Goal: Task Accomplishment & Management: Use online tool/utility

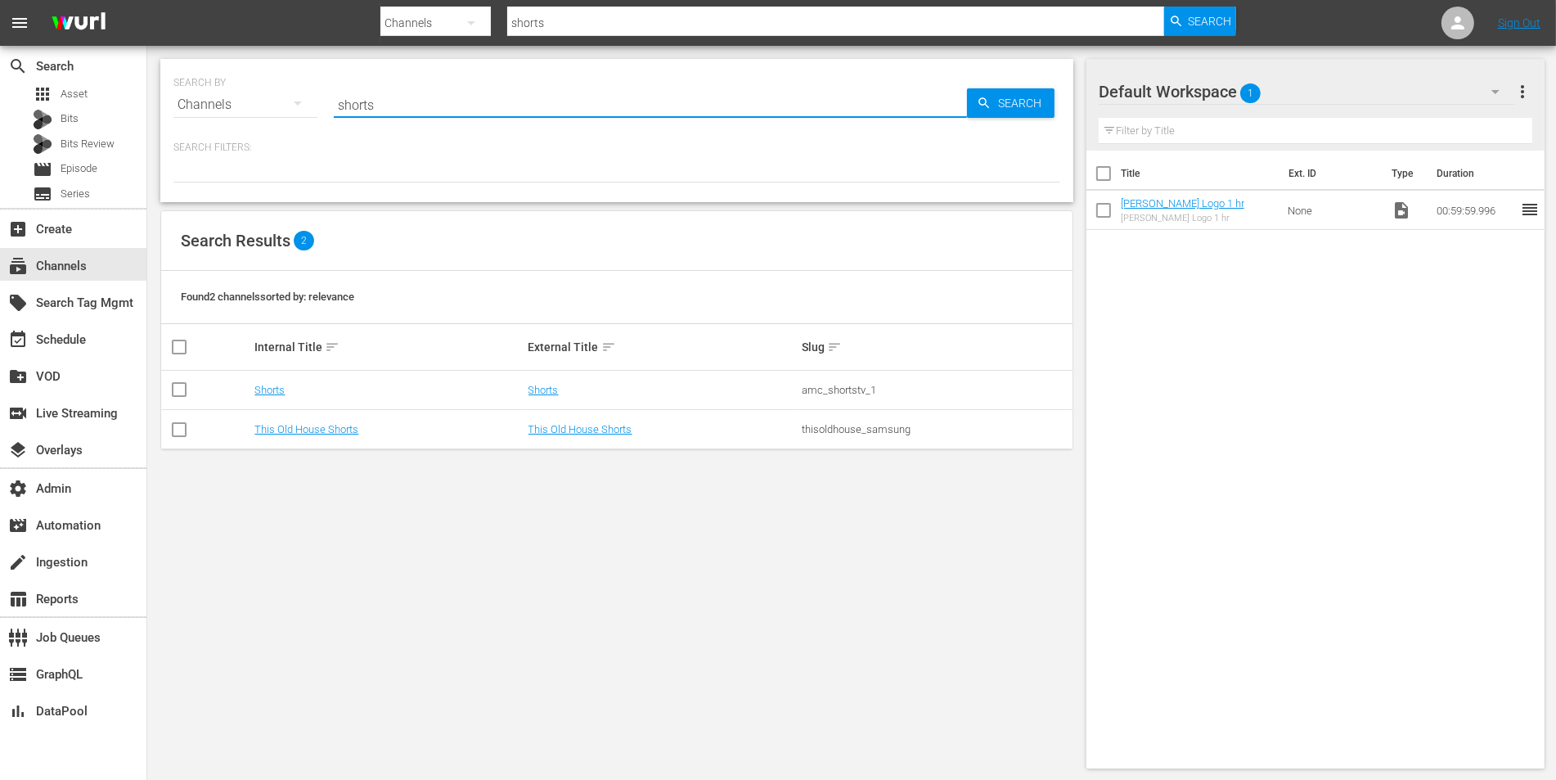
drag, startPoint x: 386, startPoint y: 107, endPoint x: 311, endPoint y: 103, distance: 75.4
click at [311, 103] on div "SEARCH BY Search By Channels Search ID, Title, Description, Keywords, or Catego…" at bounding box center [616, 94] width 887 height 59
type input "historian"
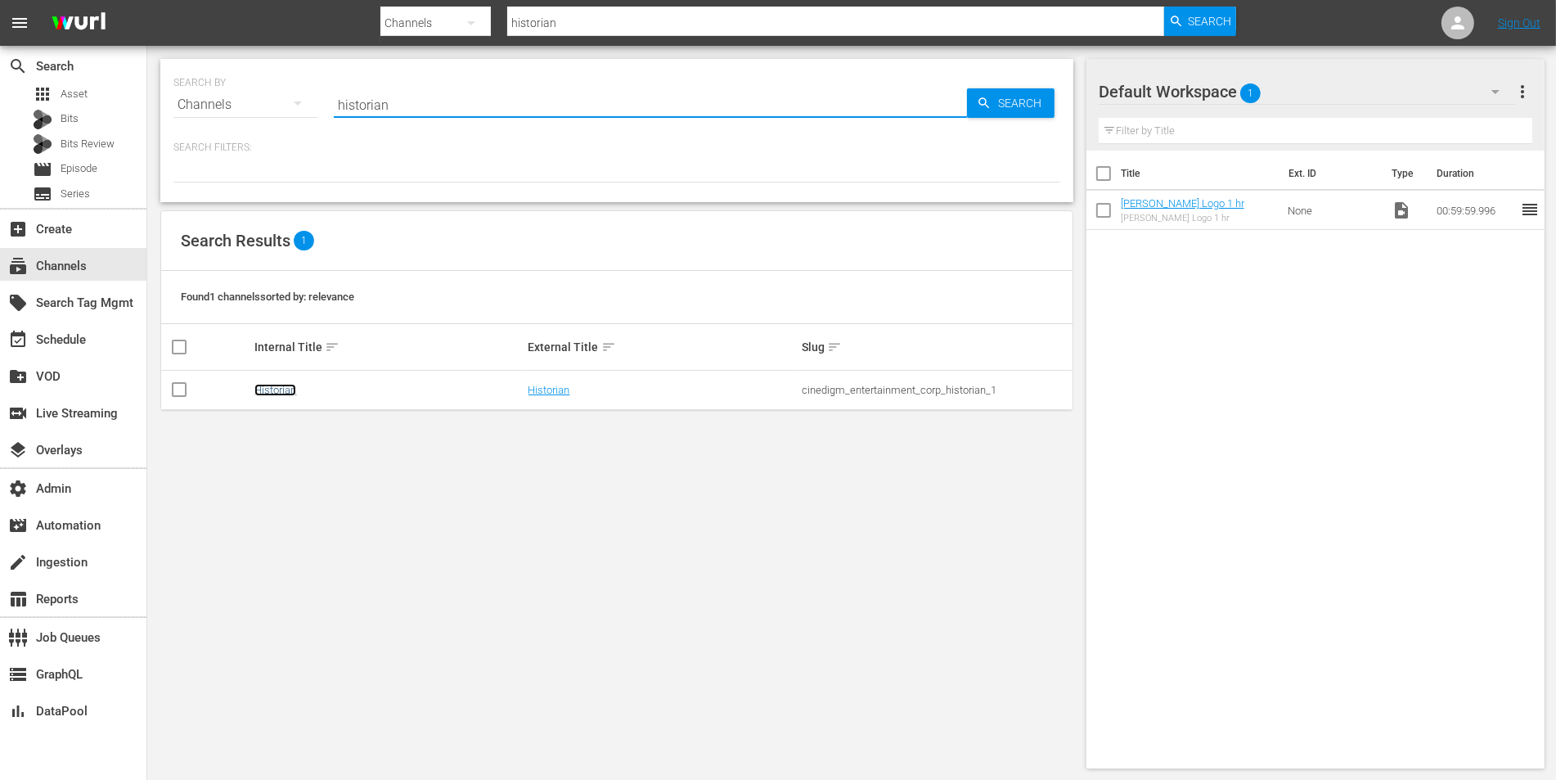
click at [263, 387] on link "Historian" at bounding box center [275, 390] width 42 height 12
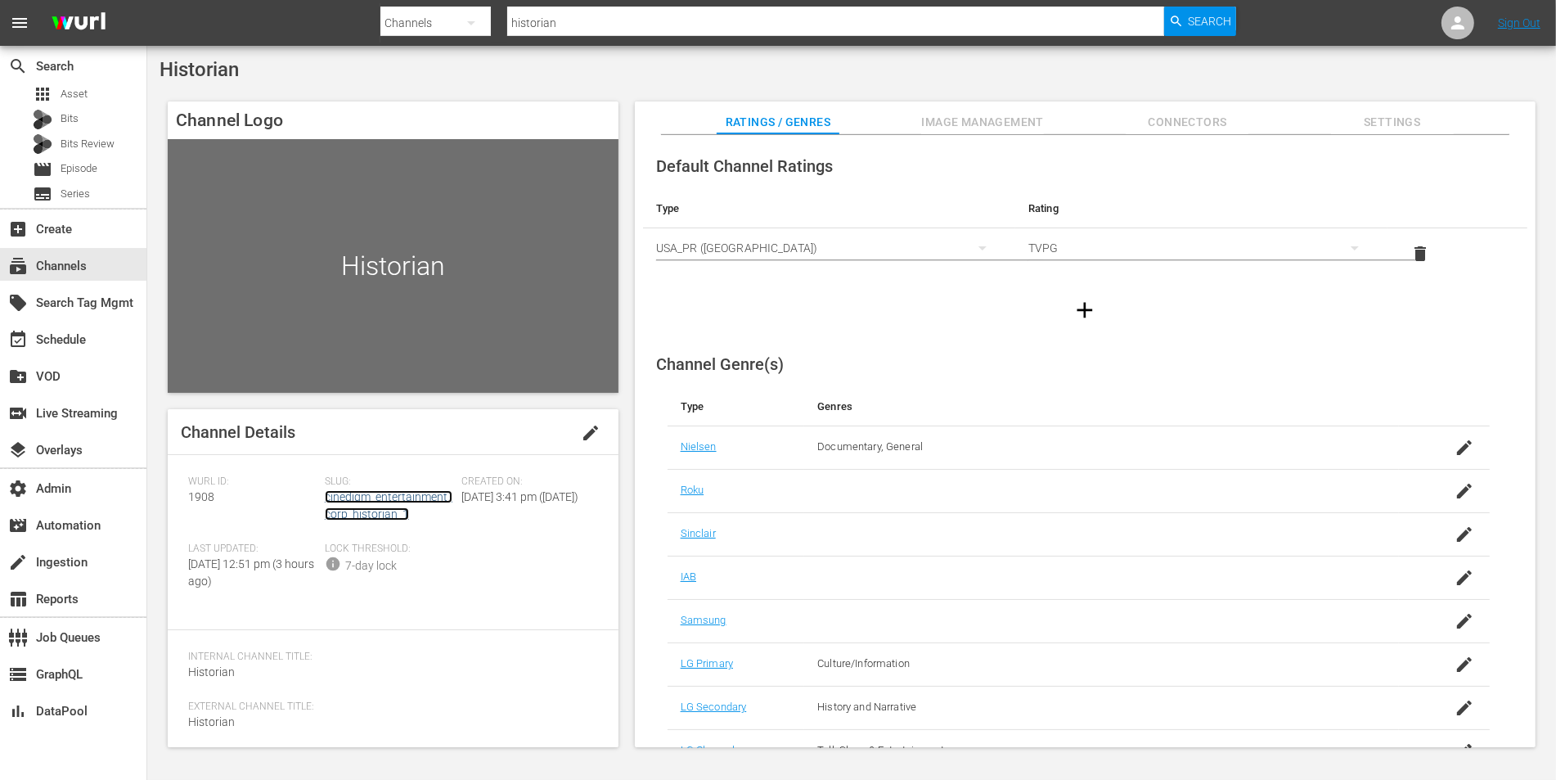
click at [362, 502] on link "cinedigm_entertainment_corp_historian_1" at bounding box center [389, 505] width 128 height 30
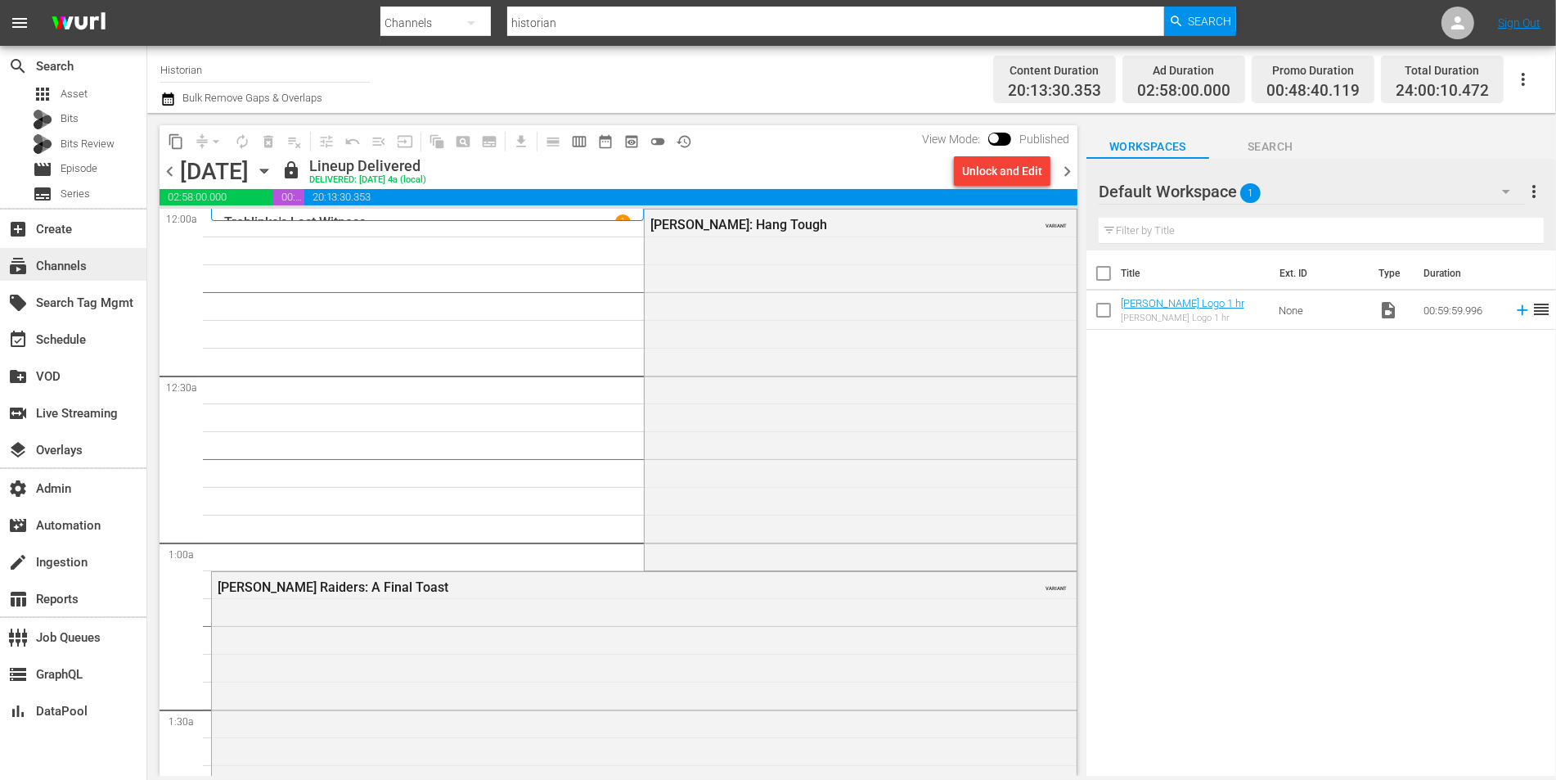
click at [76, 268] on div "subscriptions Channels" at bounding box center [46, 263] width 92 height 15
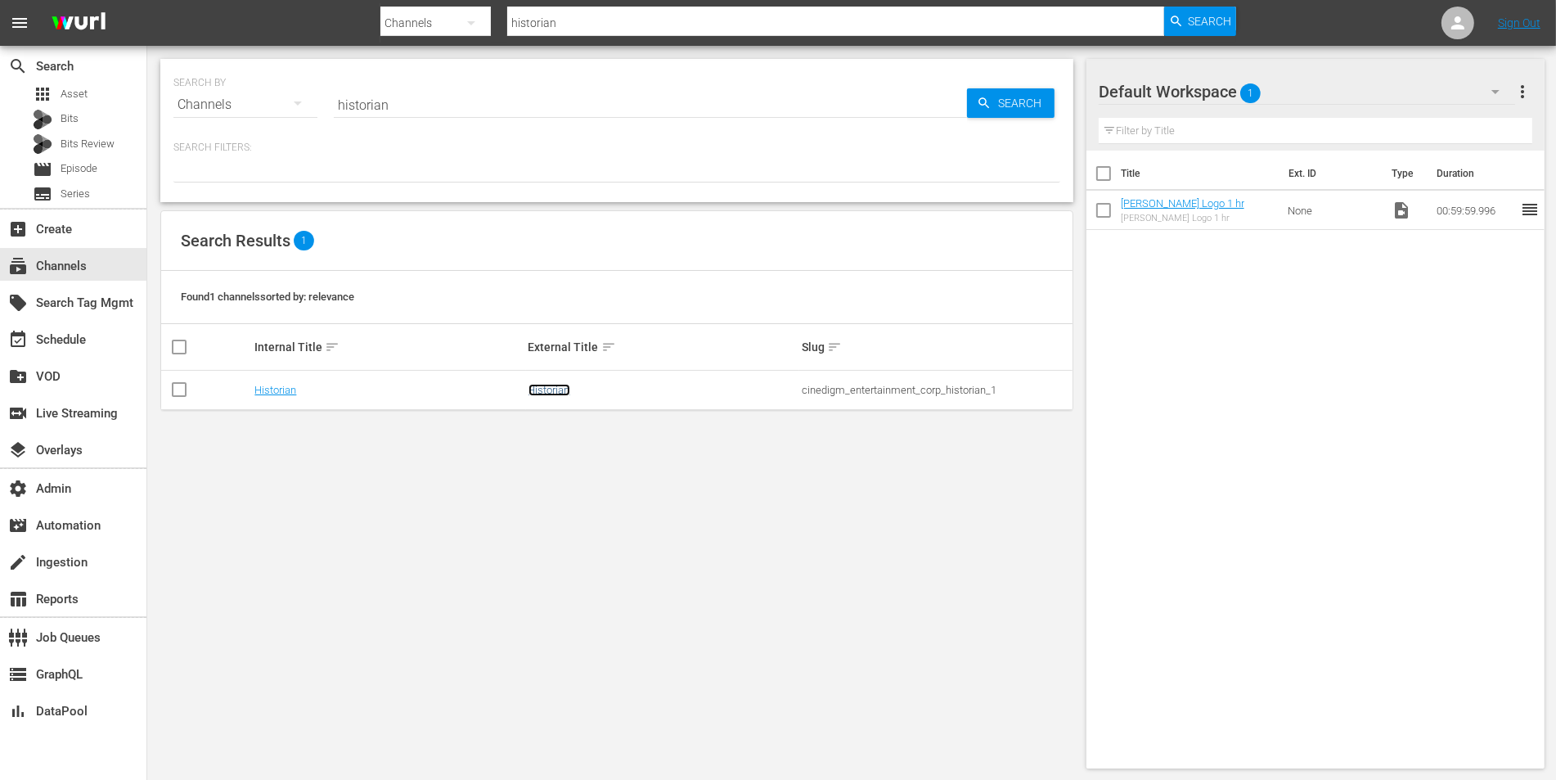
click at [551, 388] on link "Historian" at bounding box center [549, 390] width 42 height 12
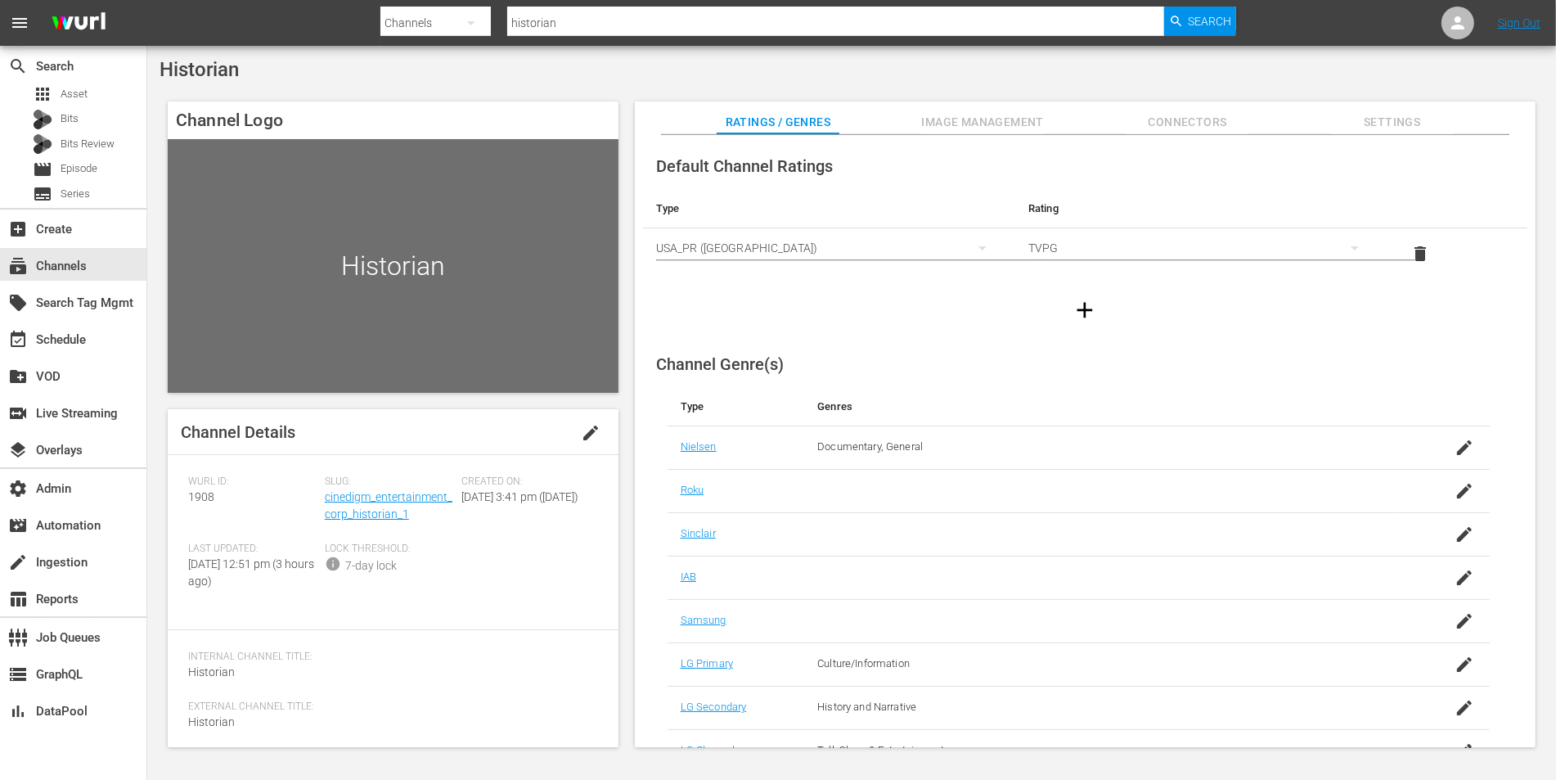
click at [966, 121] on span "Image Management" at bounding box center [982, 122] width 123 height 20
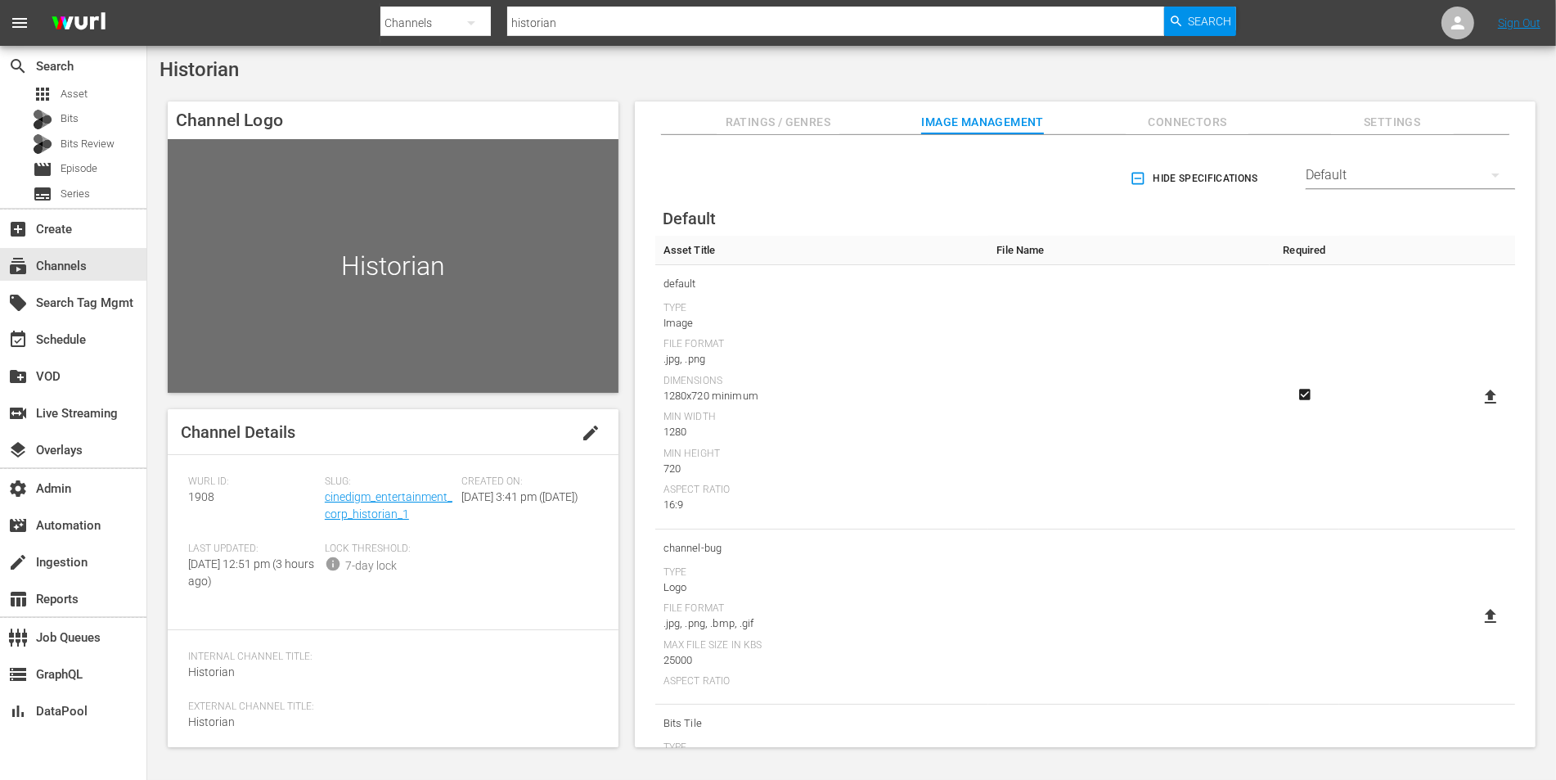
click at [1338, 171] on div "Default" at bounding box center [1410, 175] width 209 height 46
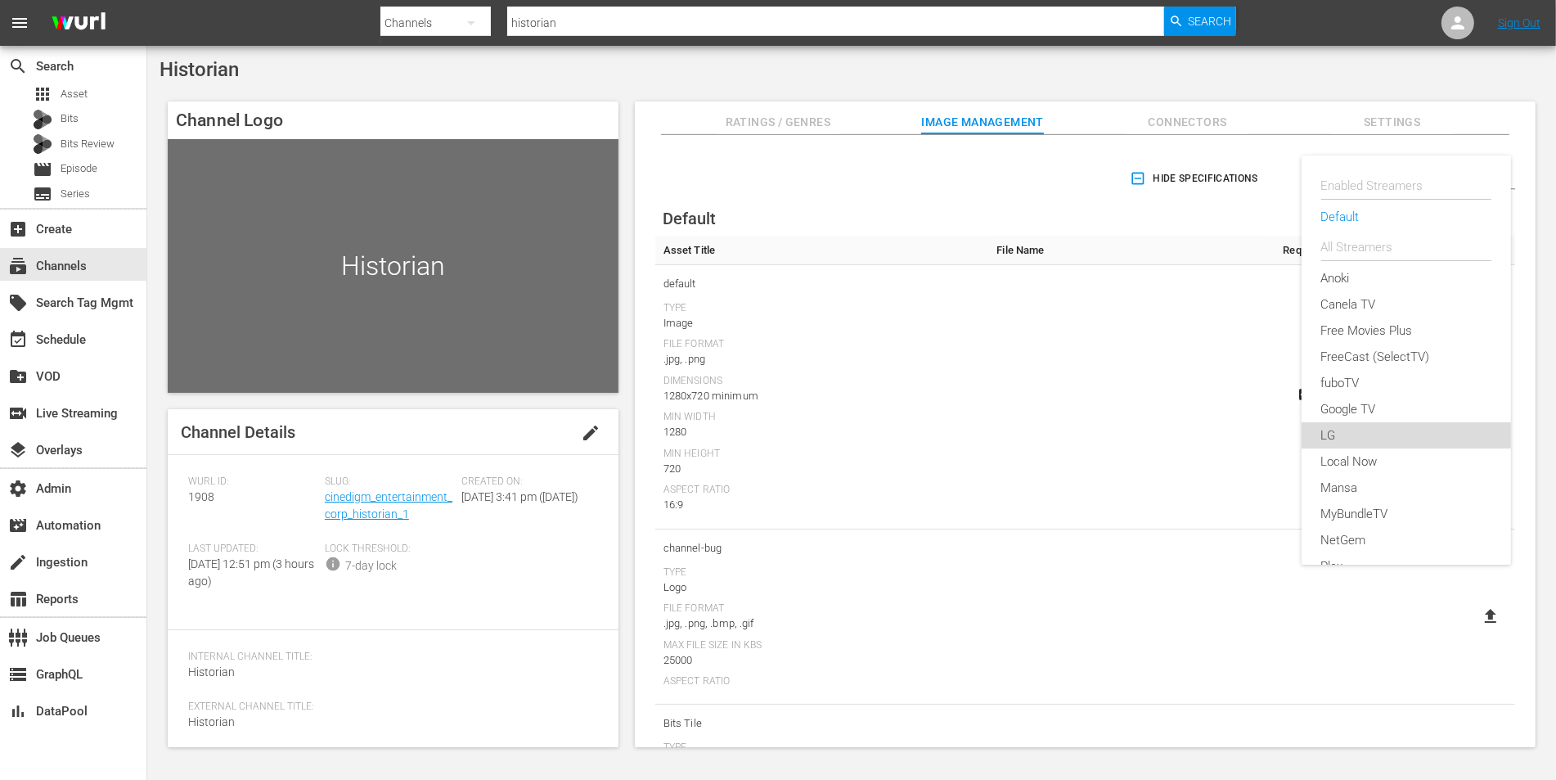
click at [1341, 422] on div "LG" at bounding box center [1406, 435] width 170 height 26
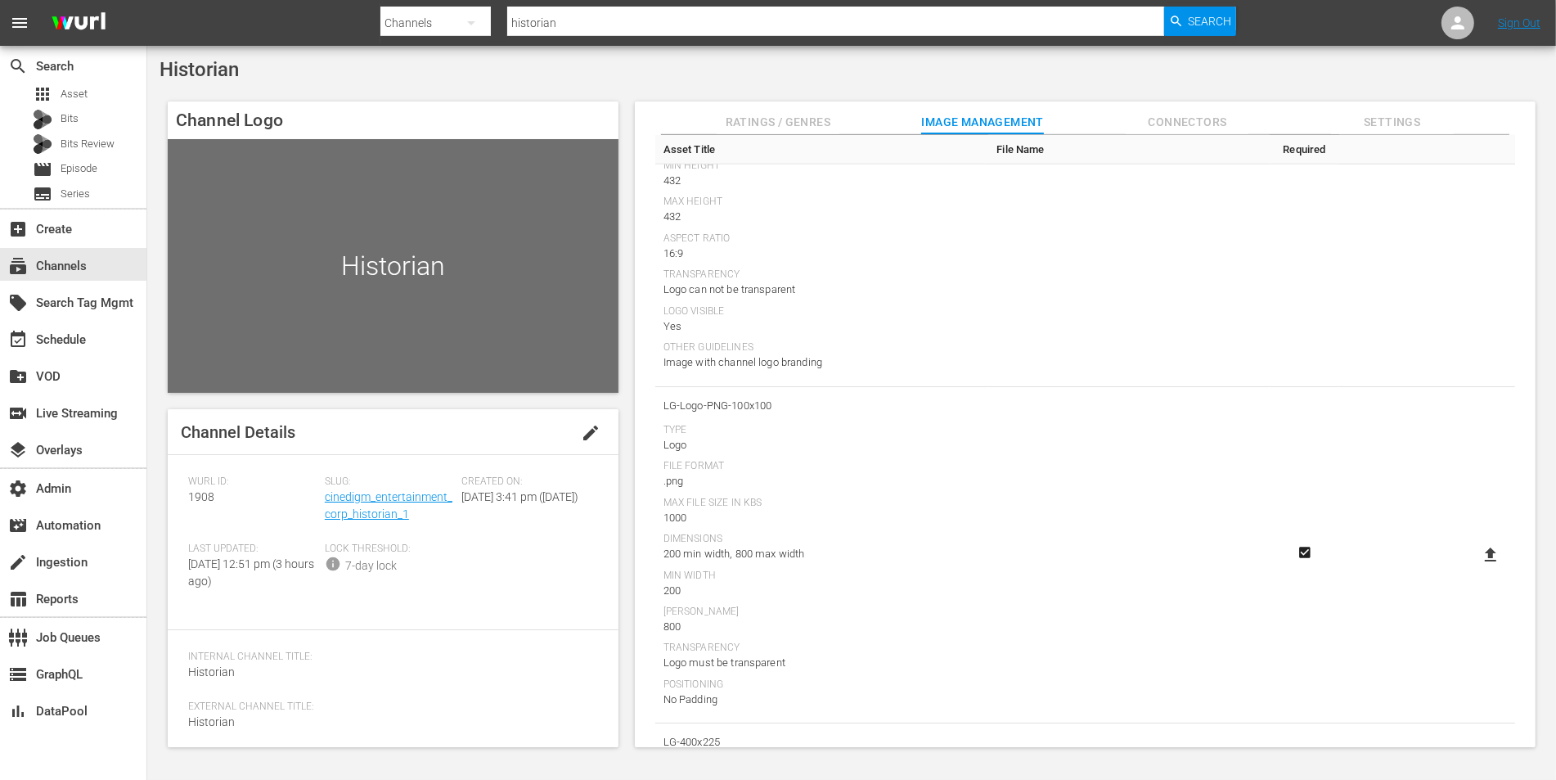
scroll to position [1801, 0]
click at [1481, 560] on icon at bounding box center [1491, 561] width 20 height 20
click at [1475, 574] on input "file" at bounding box center [1474, 574] width 1 height 1
type input "C:\fakepath\Historian_400x200.png"
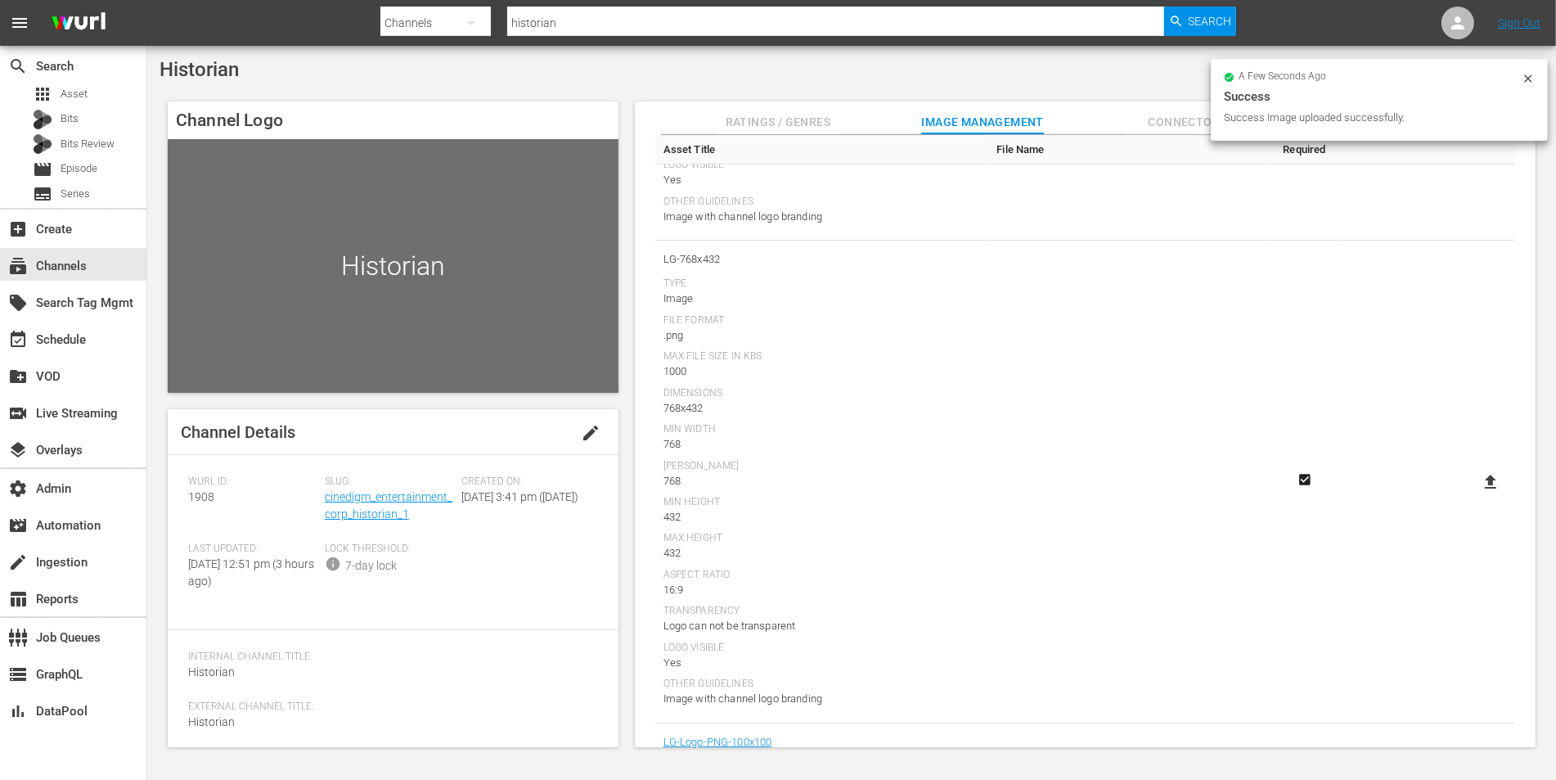
scroll to position [1469, 0]
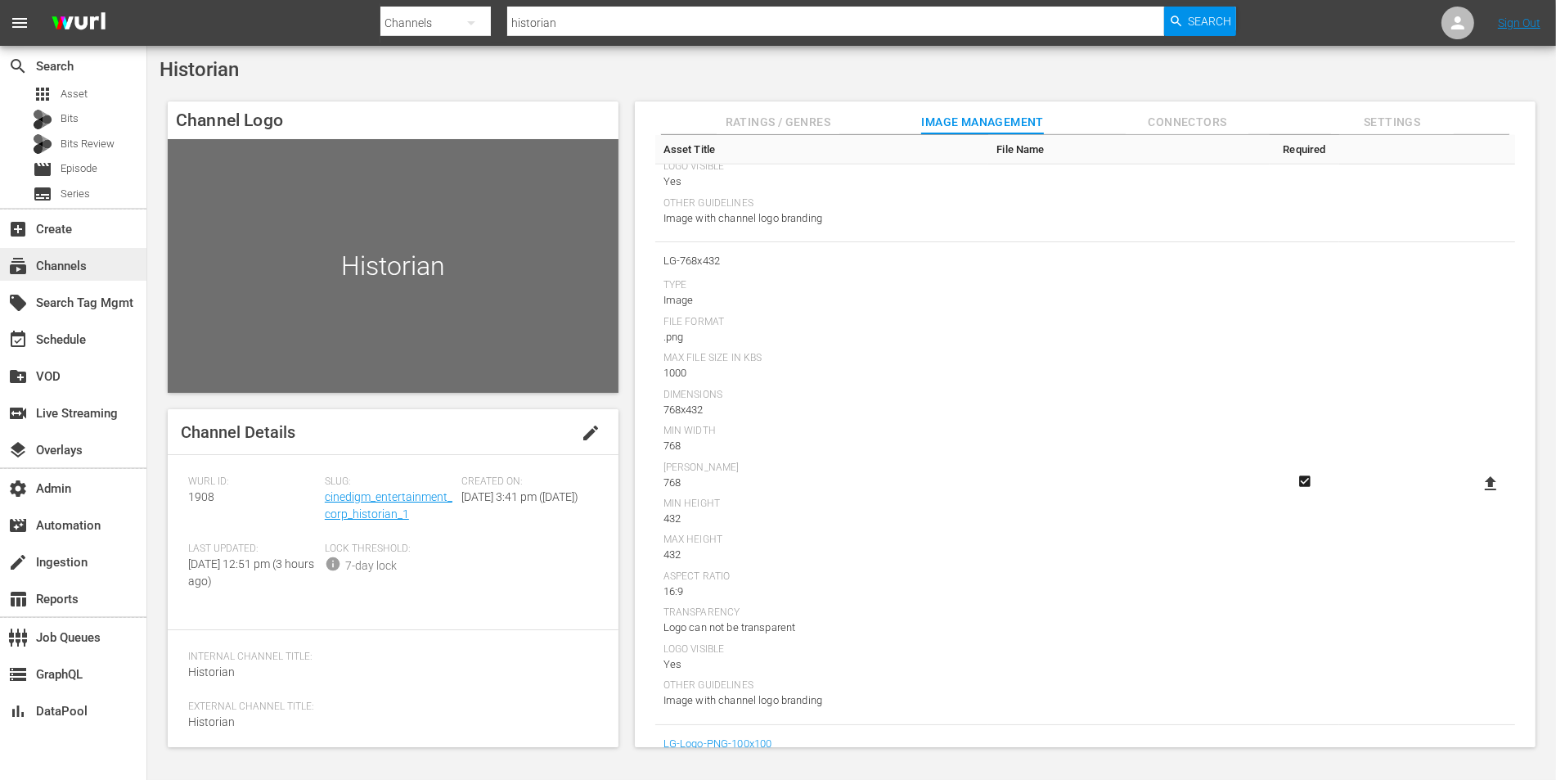
click at [92, 251] on div "subscriptions Channels" at bounding box center [73, 264] width 146 height 33
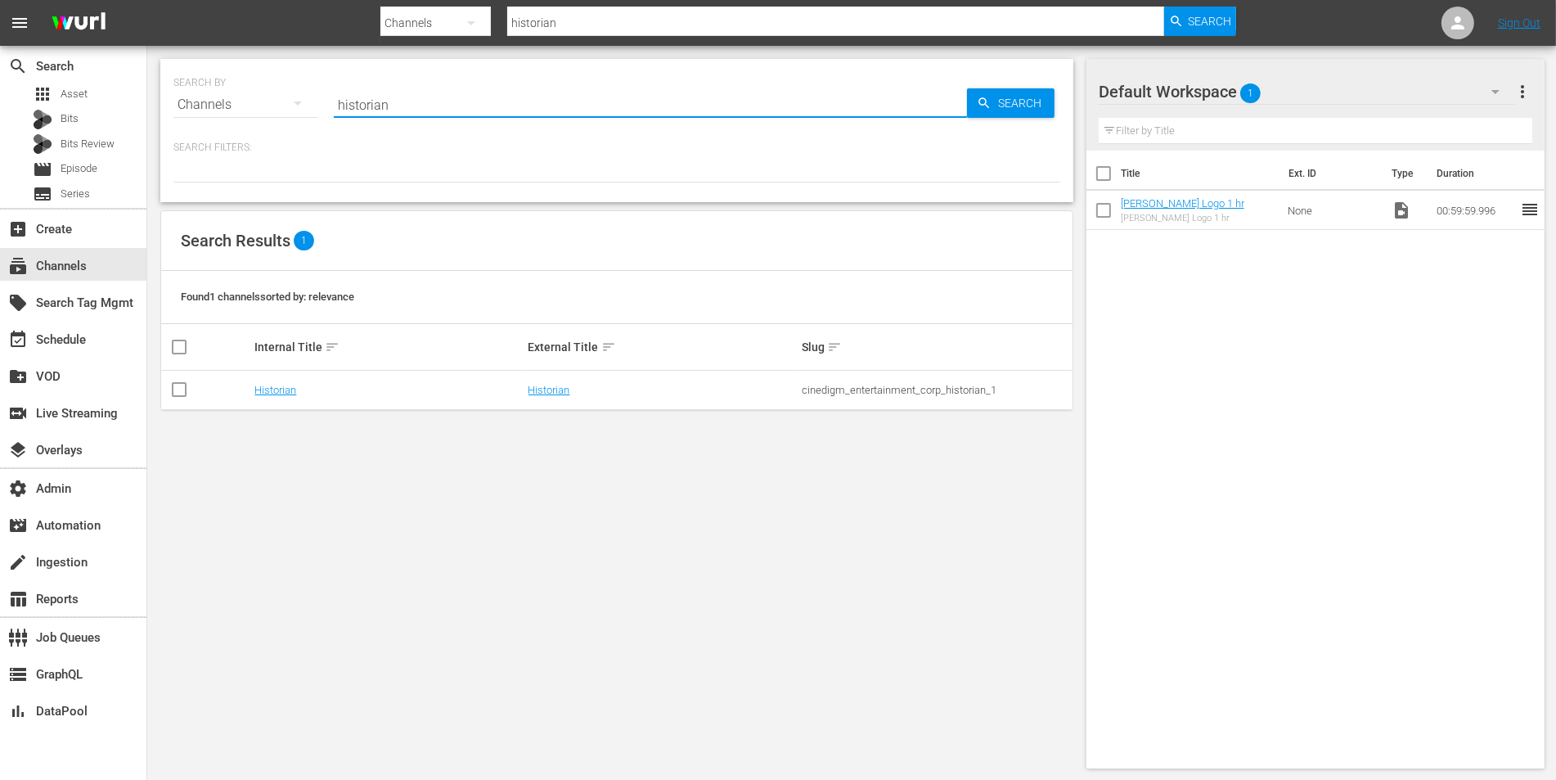
drag, startPoint x: 384, startPoint y: 109, endPoint x: 339, endPoint y: 109, distance: 44.2
click at [339, 109] on input "historian" at bounding box center [650, 104] width 633 height 39
drag, startPoint x: 395, startPoint y: 111, endPoint x: 277, endPoint y: 106, distance: 117.9
click at [277, 106] on div "SEARCH BY Search By Channels Search ID, Title, Description, Keywords, or Catego…" at bounding box center [616, 94] width 887 height 59
type input "sparklemo"
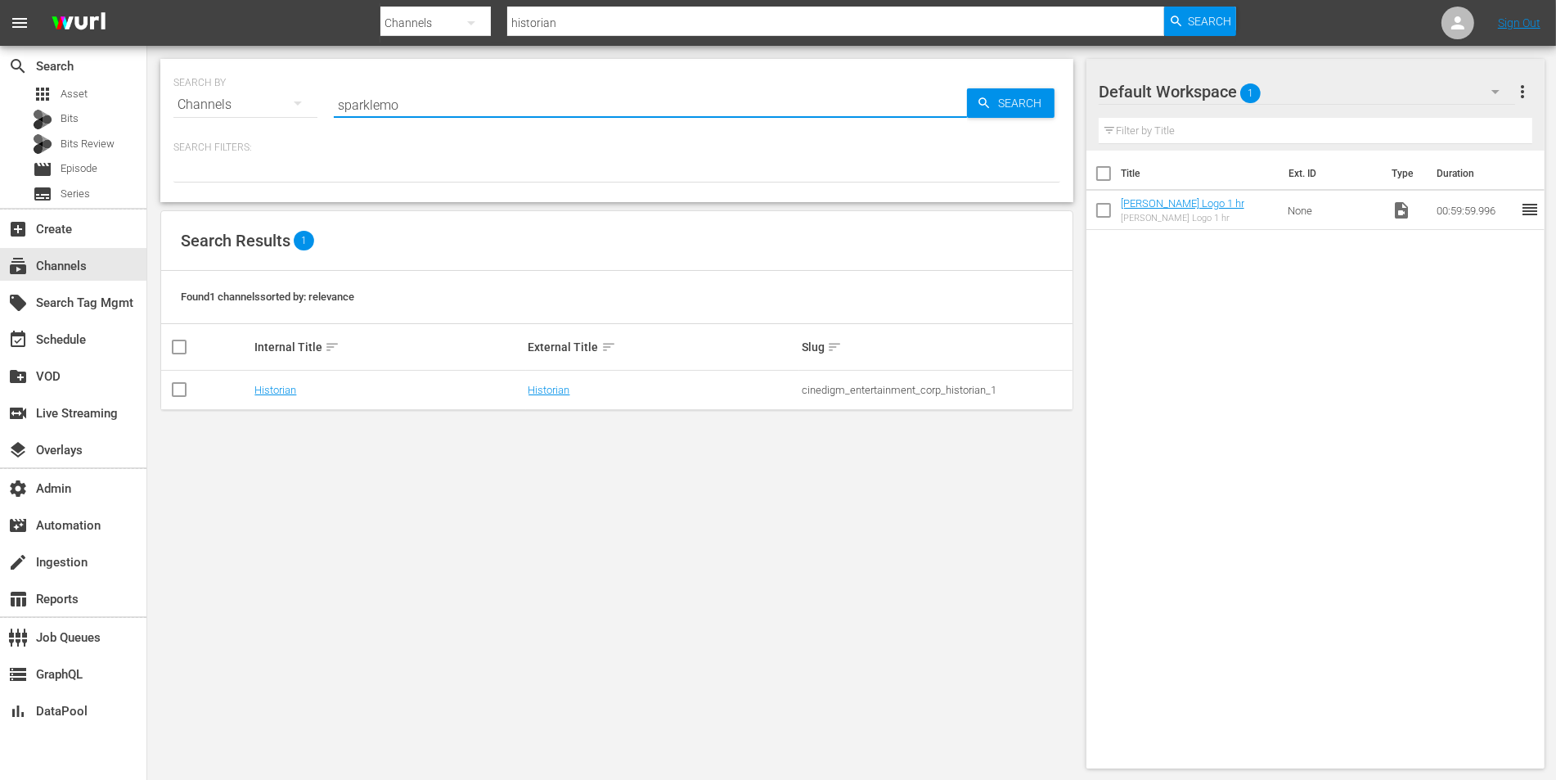
type input "sparklemo"
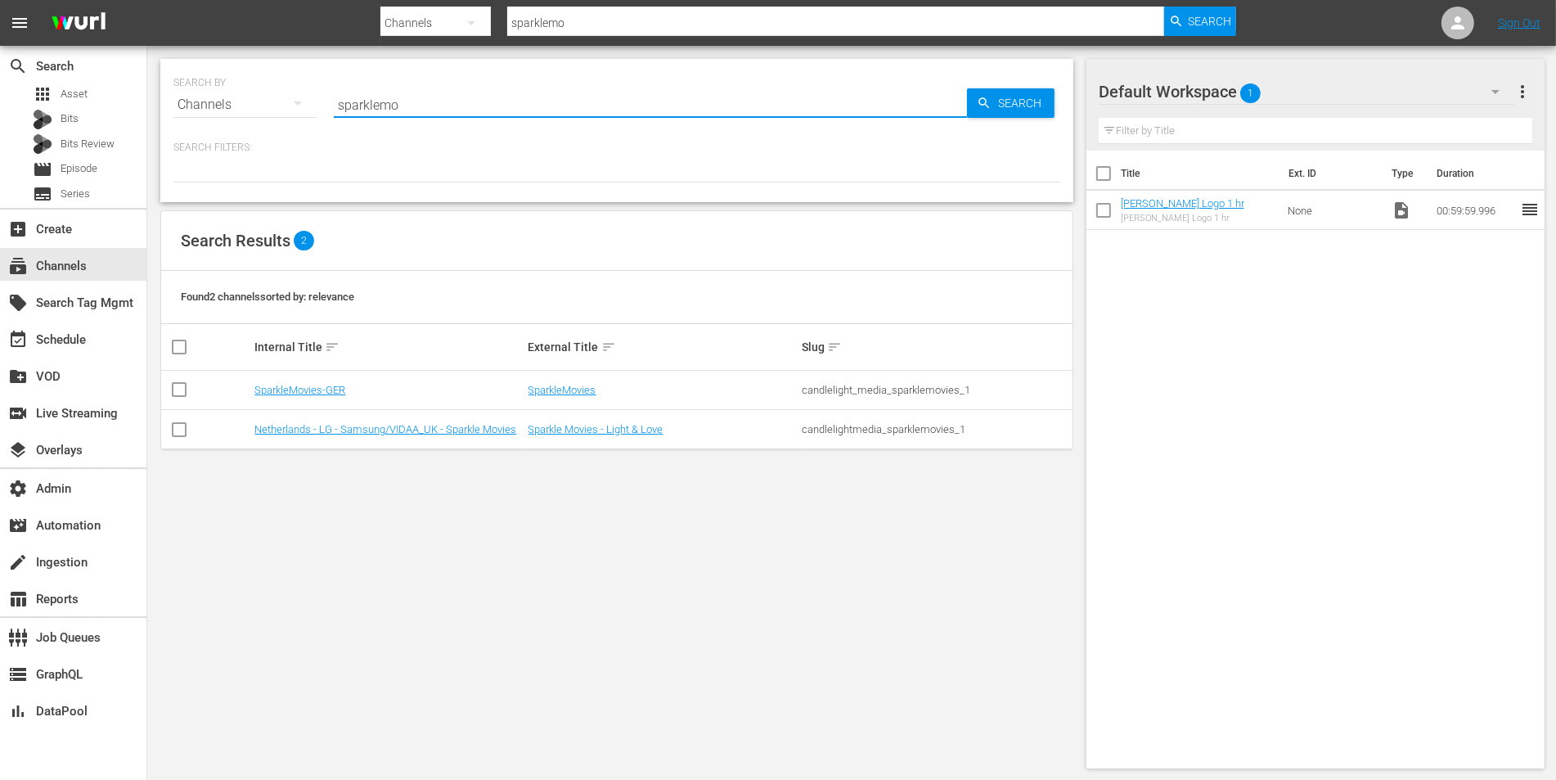
type input "sparklemovies"
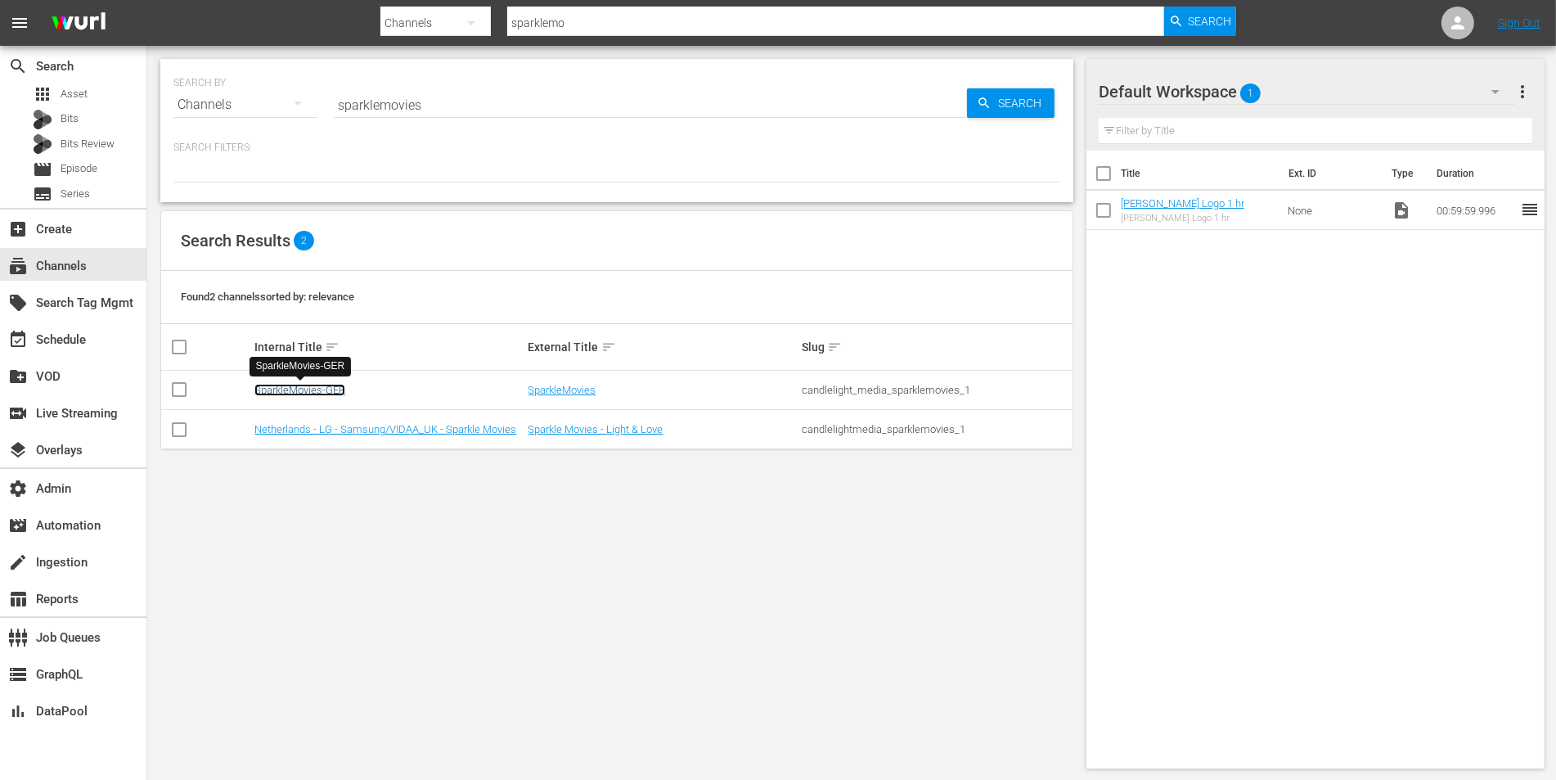
click at [297, 389] on link "SparkleMovies-GER" at bounding box center [299, 390] width 91 height 12
type input "sparklemovies"
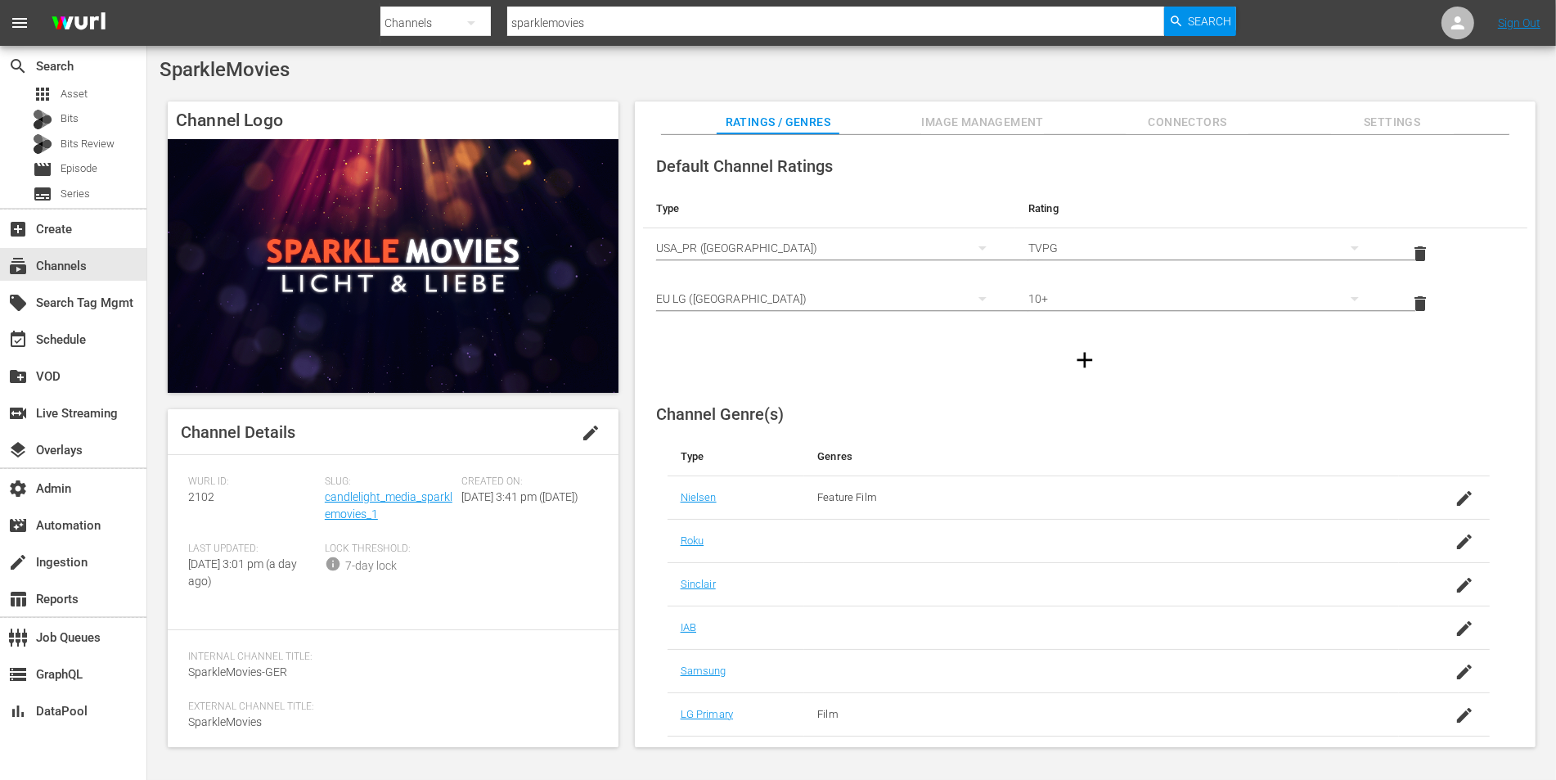
click at [977, 125] on span "Image Management" at bounding box center [982, 122] width 123 height 20
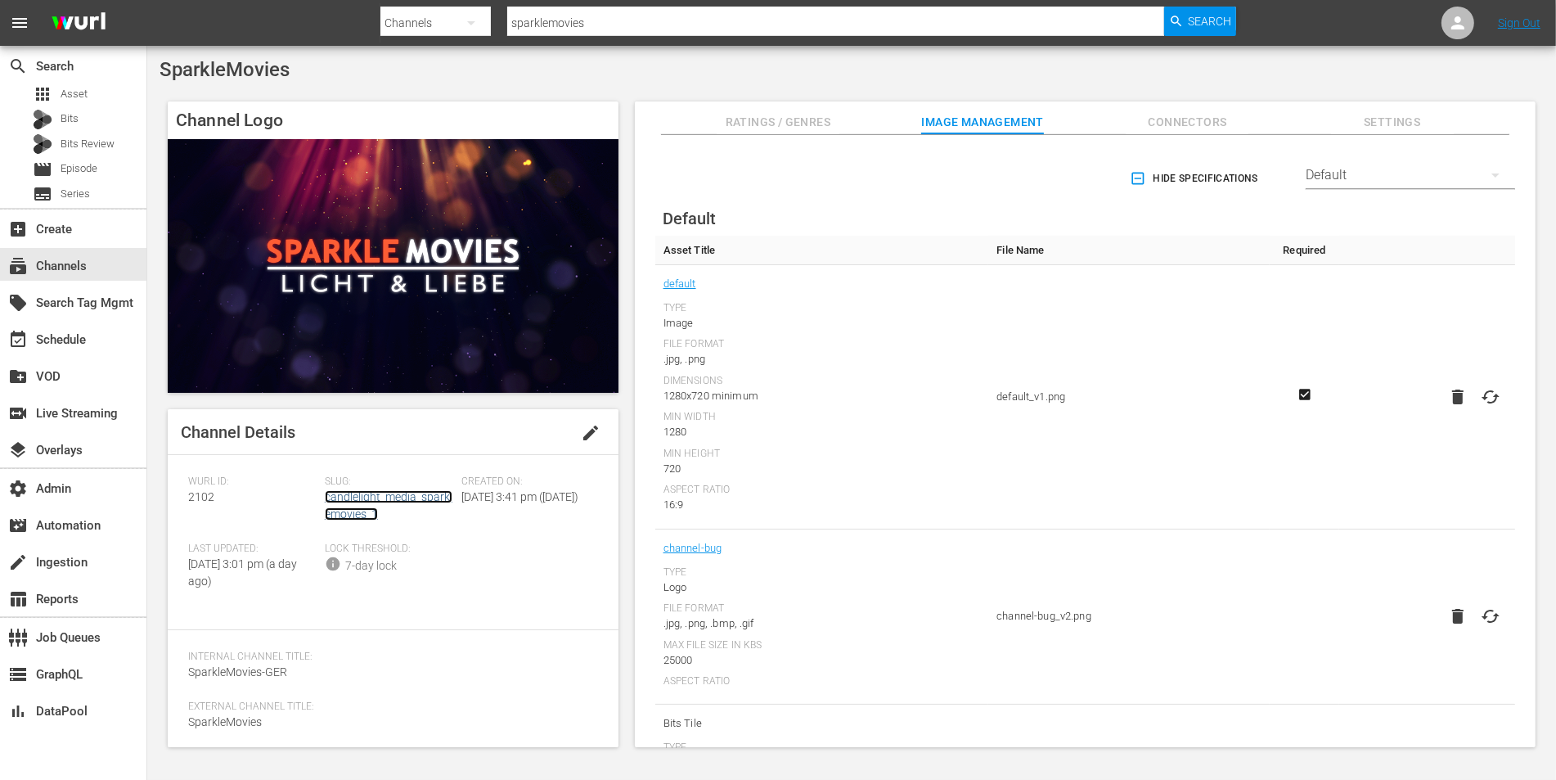
click at [421, 492] on link "candlelight_media_sparklemovies_1" at bounding box center [389, 505] width 128 height 30
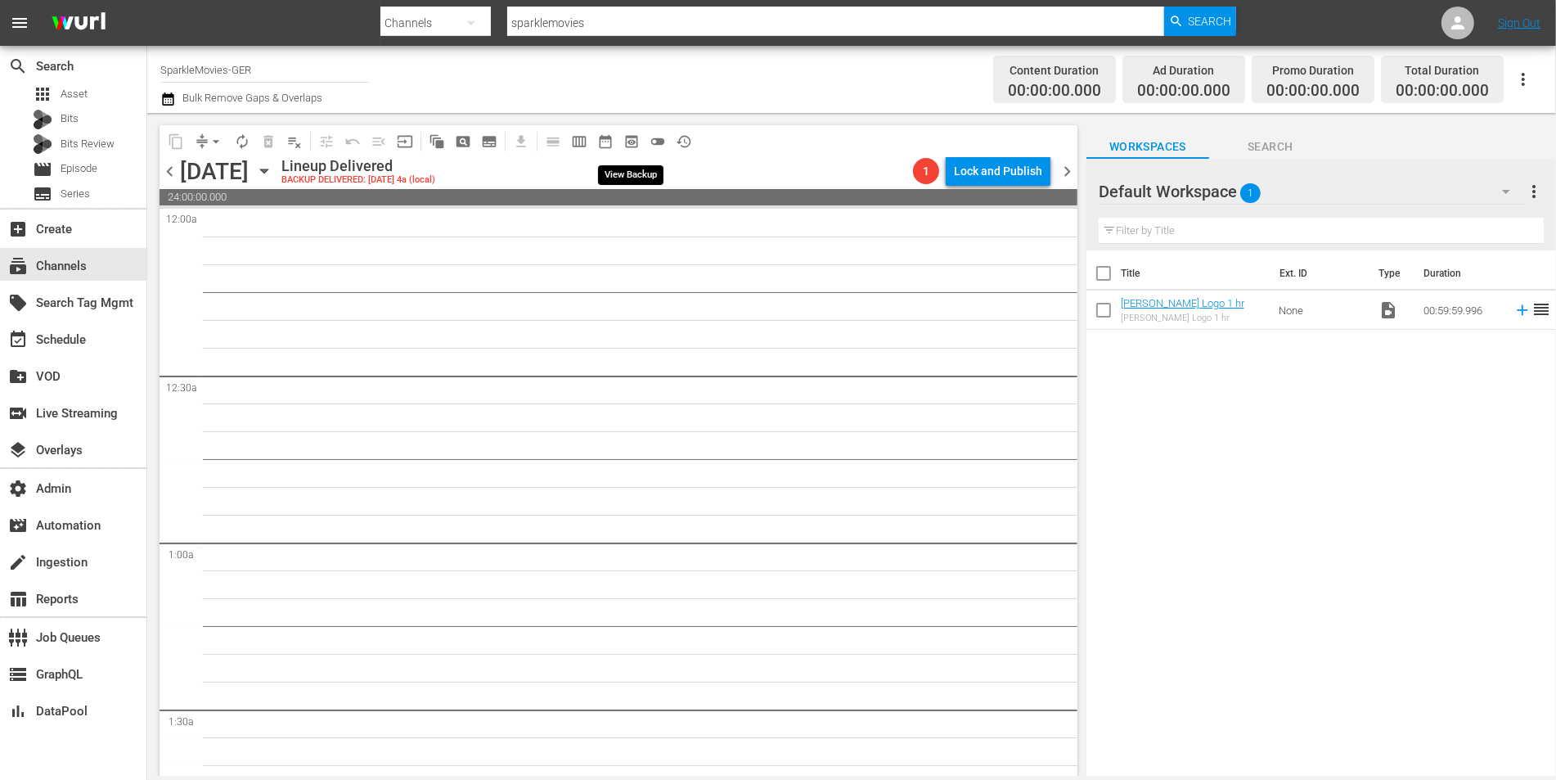
click at [632, 138] on span "preview_outlined" at bounding box center [631, 141] width 16 height 16
